Goal: Task Accomplishment & Management: Use online tool/utility

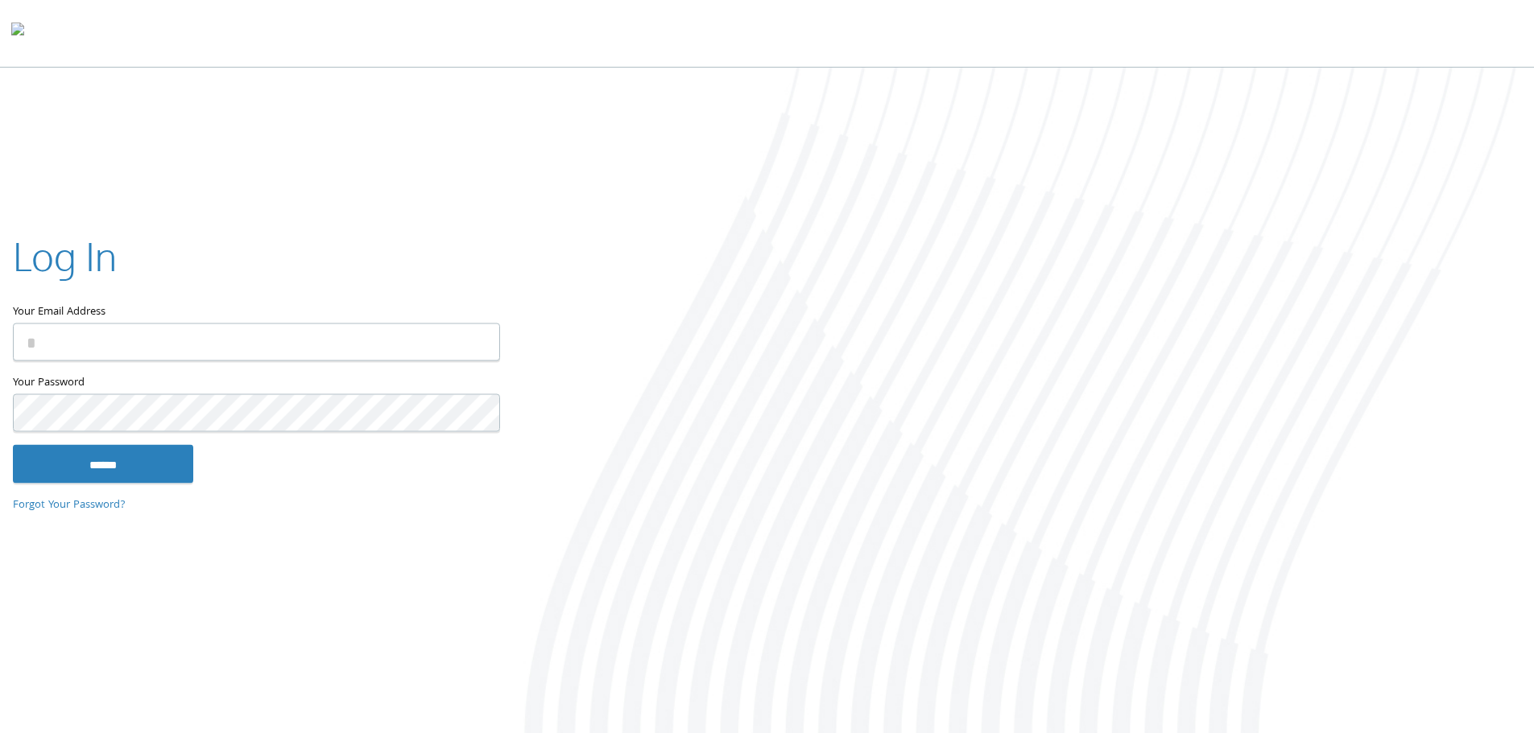
click at [196, 336] on input "Your Email Address" at bounding box center [256, 342] width 487 height 38
type input "**********"
click at [13, 444] on input "******" at bounding box center [103, 463] width 180 height 39
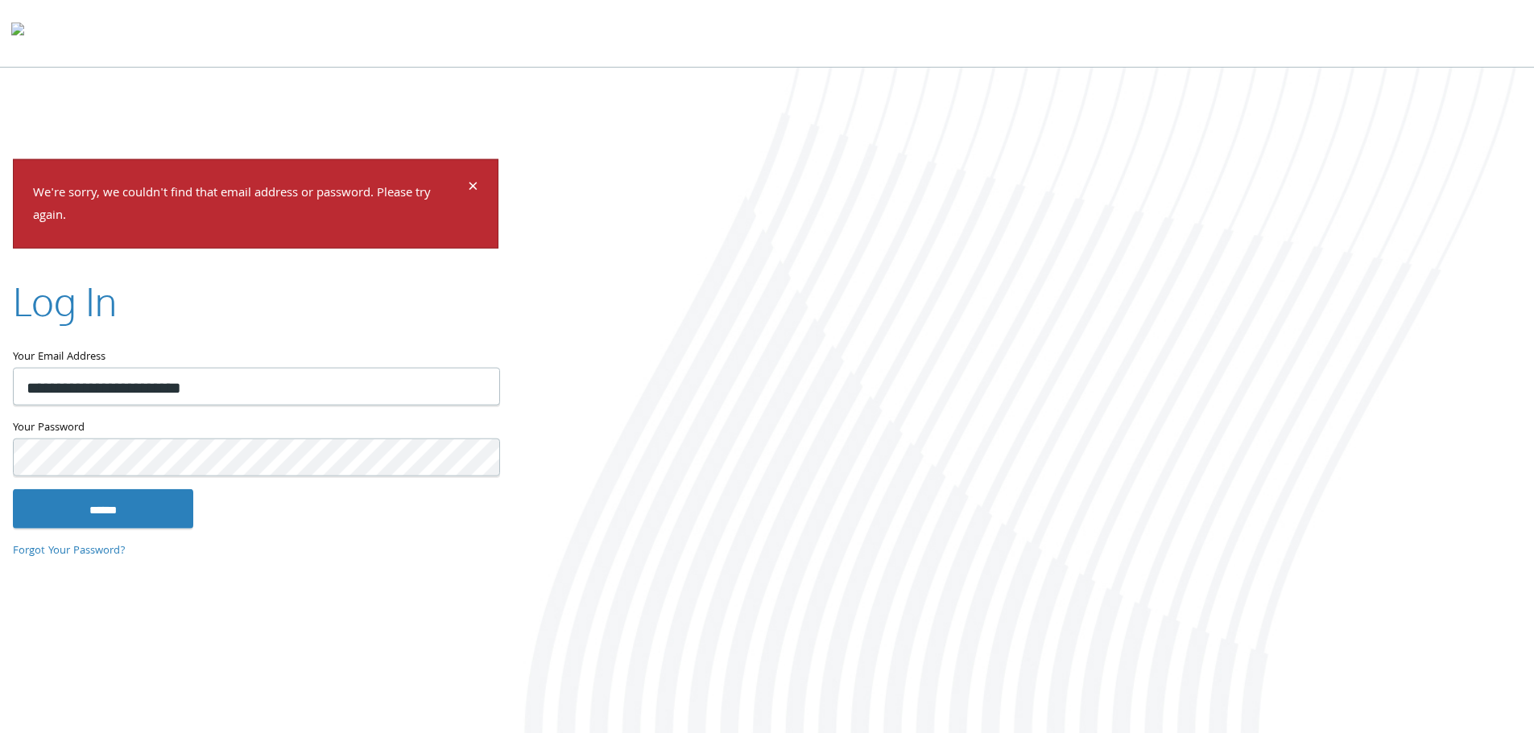
click at [13, 489] on input "******" at bounding box center [103, 508] width 180 height 39
